Goal: Task Accomplishment & Management: Manage account settings

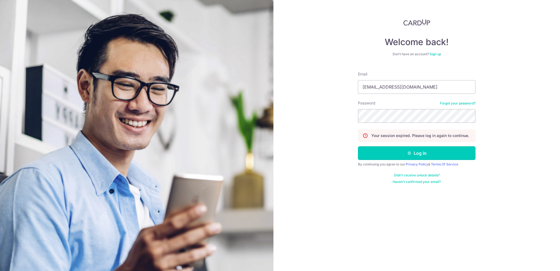
click at [431, 153] on button "Log in" at bounding box center [417, 153] width 118 height 14
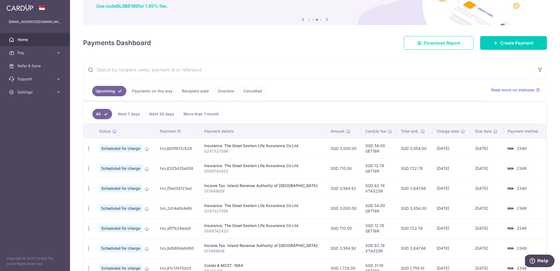
scroll to position [55, 0]
